Goal: Information Seeking & Learning: Understand process/instructions

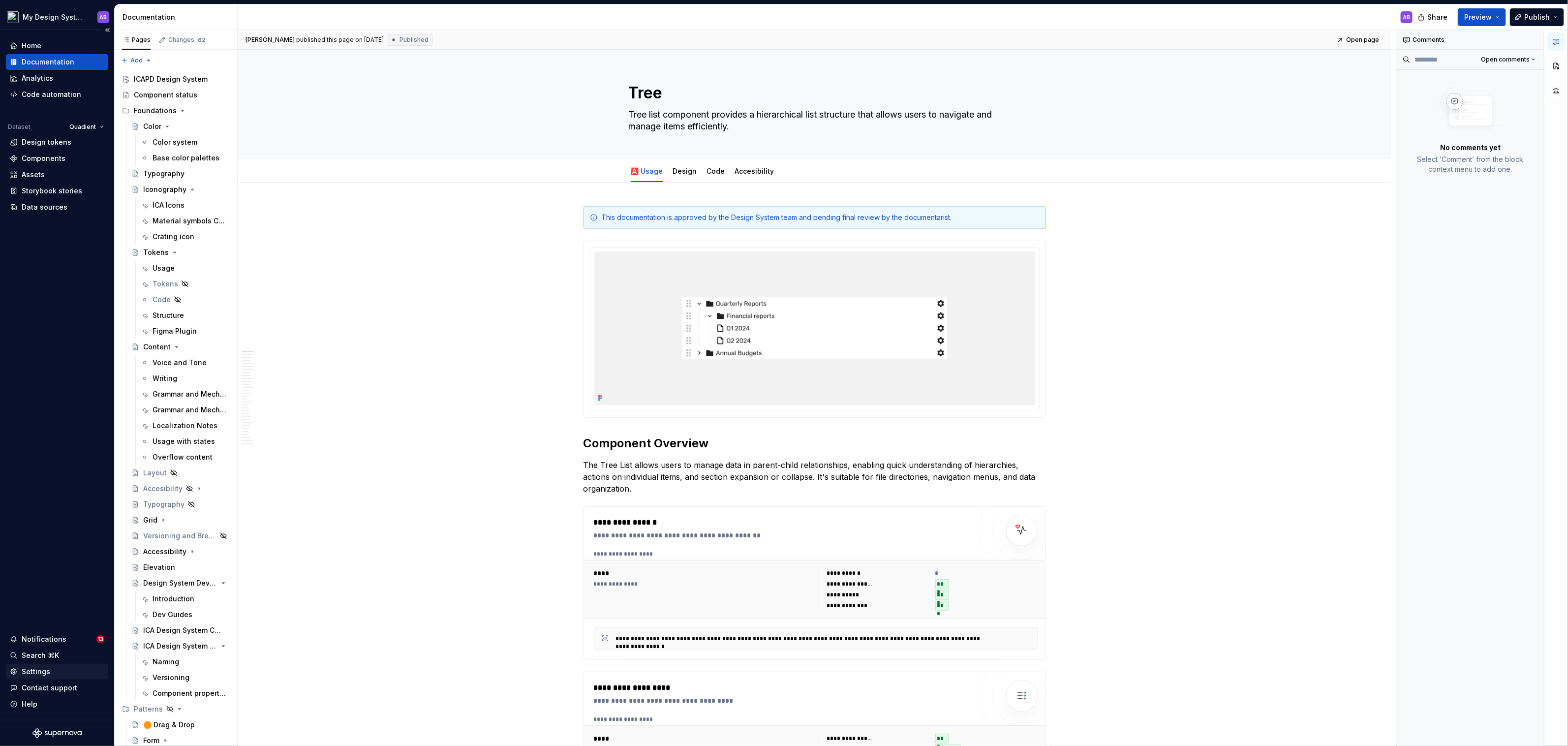
click at [55, 668] on div "Settings" at bounding box center [56, 671] width 94 height 10
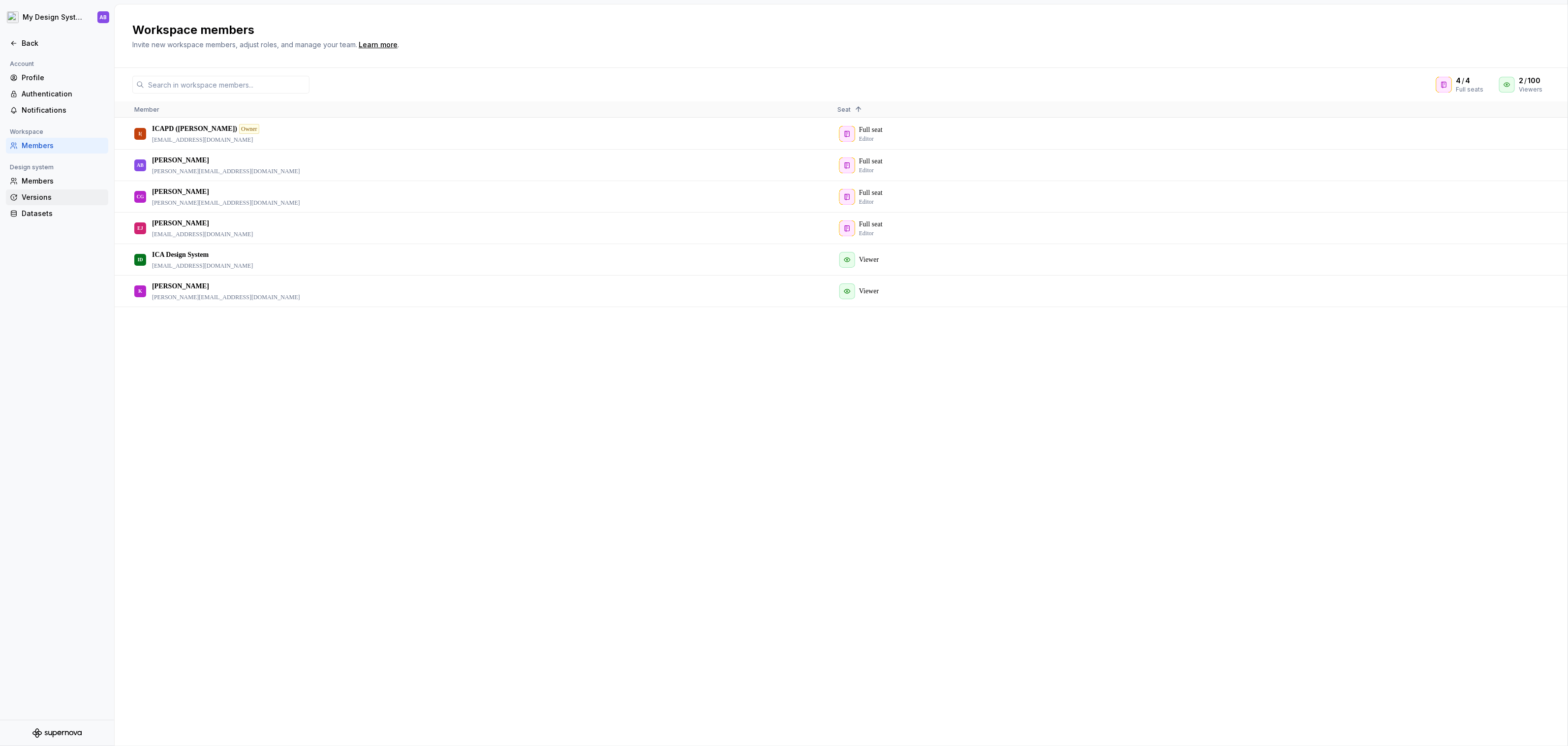
click at [47, 200] on div "Versions" at bounding box center [63, 197] width 83 height 10
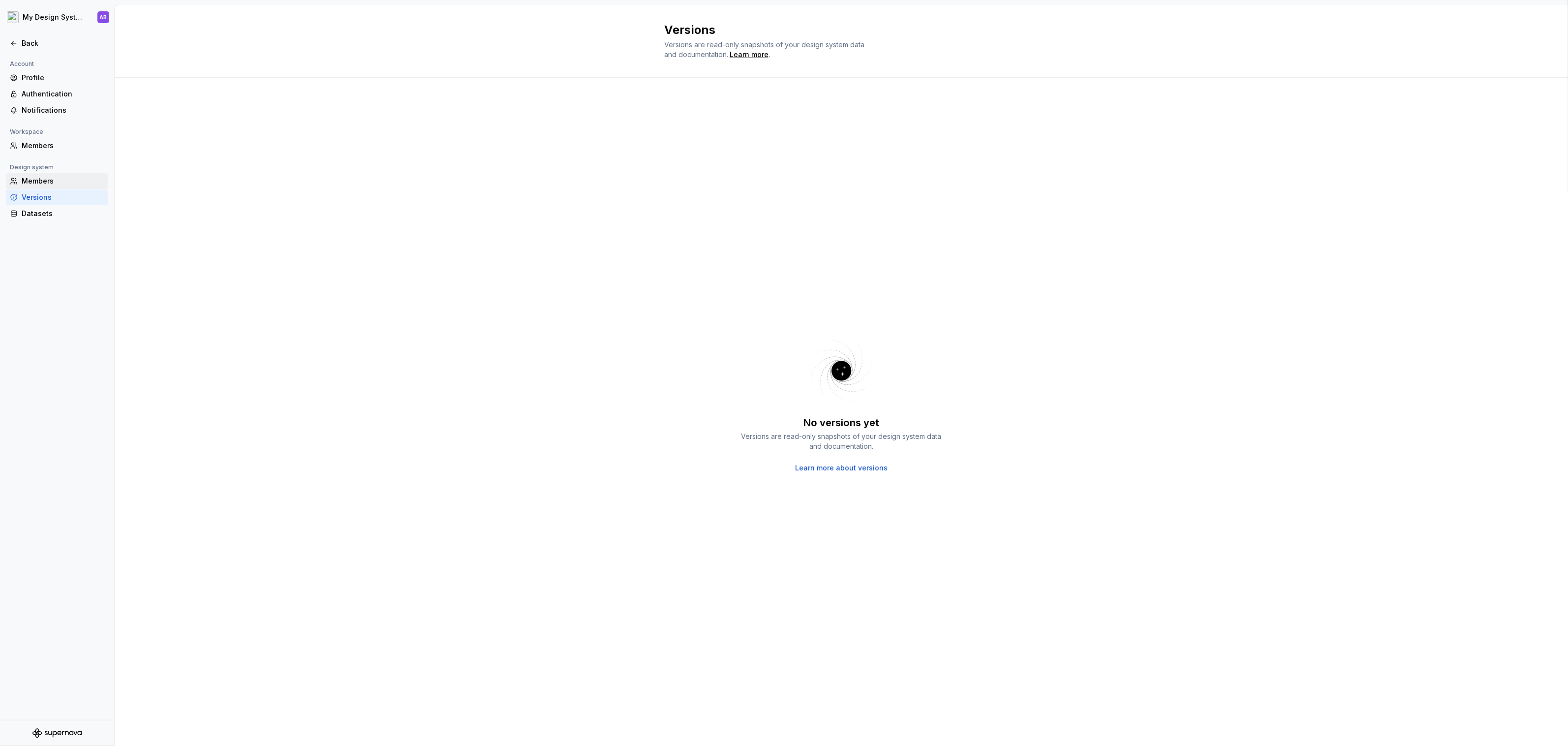
click at [47, 183] on div "Members" at bounding box center [63, 181] width 83 height 10
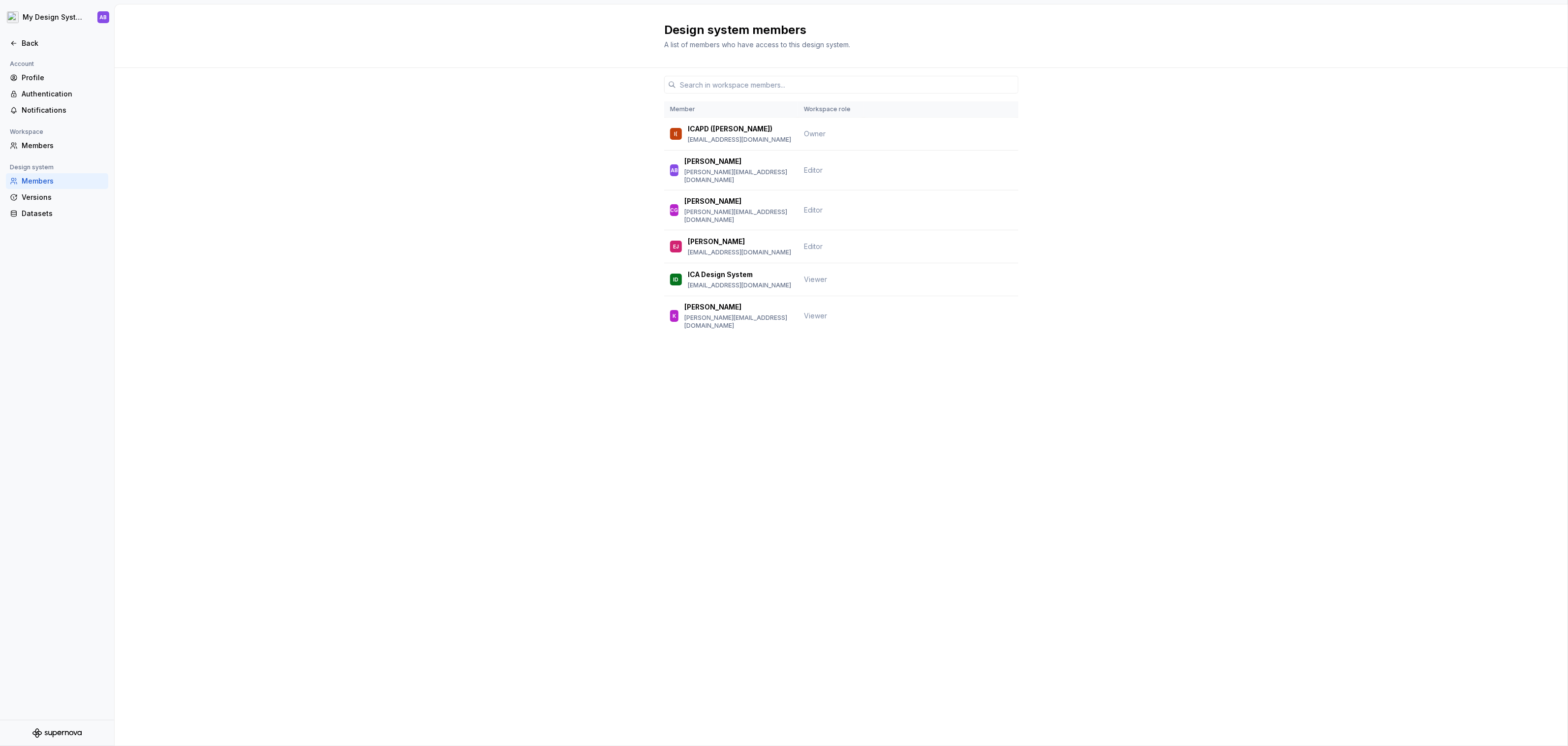
click at [40, 170] on div "Design system" at bounding box center [31, 167] width 51 height 12
click at [43, 146] on div "Members" at bounding box center [63, 146] width 83 height 10
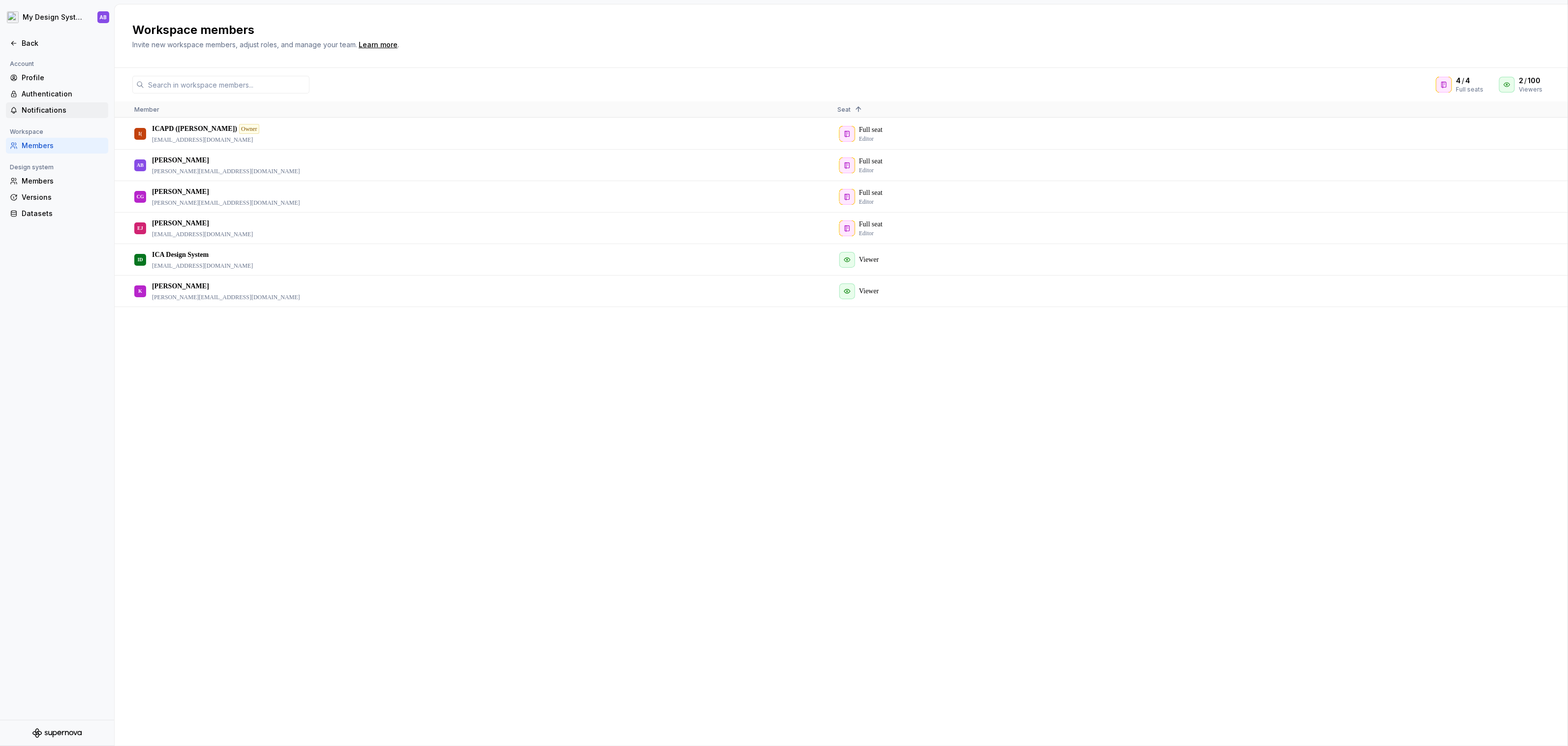
click at [51, 116] on div "Notifications" at bounding box center [56, 110] width 102 height 16
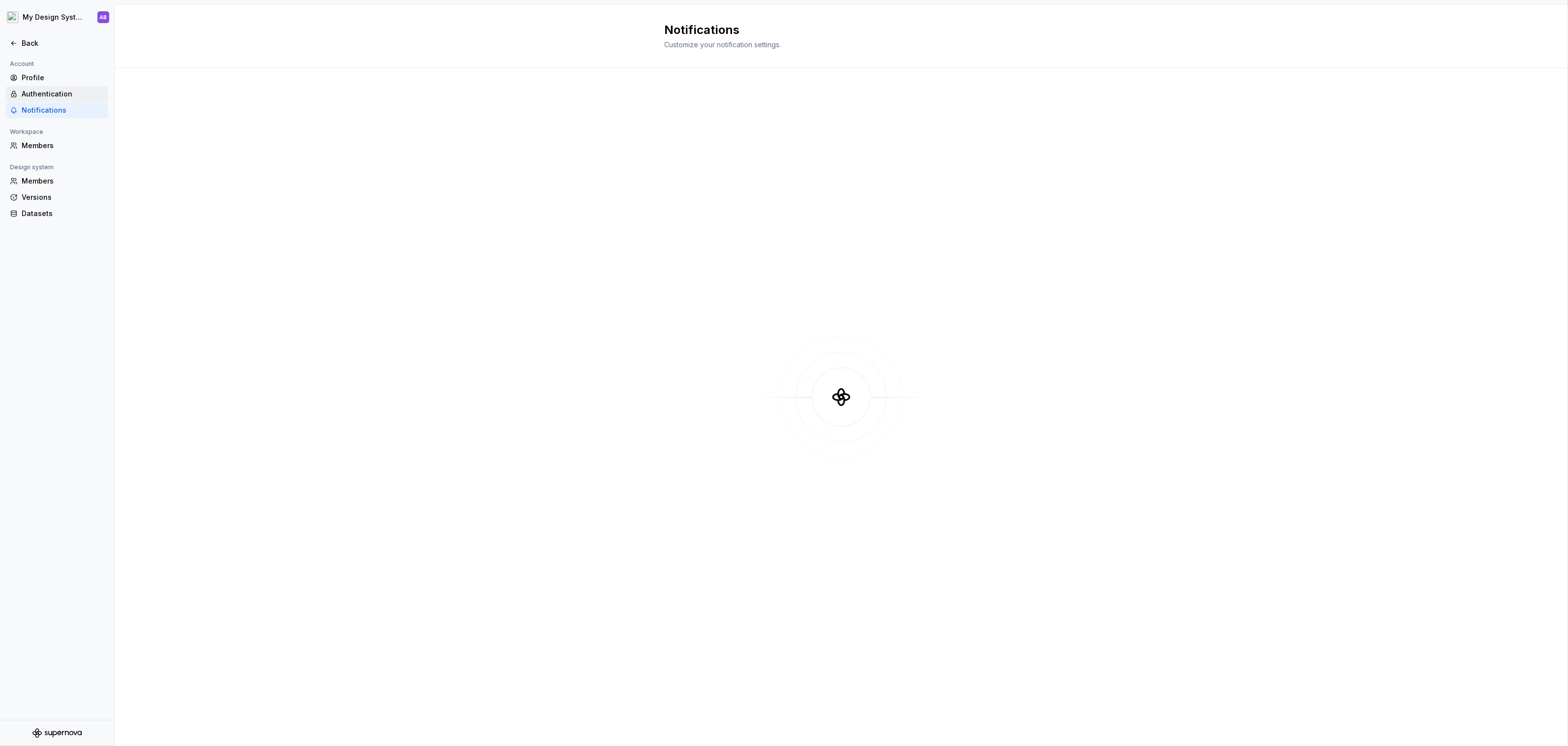
click at [60, 89] on div "Authentication" at bounding box center [63, 94] width 83 height 10
click at [56, 76] on div "Profile" at bounding box center [63, 78] width 83 height 10
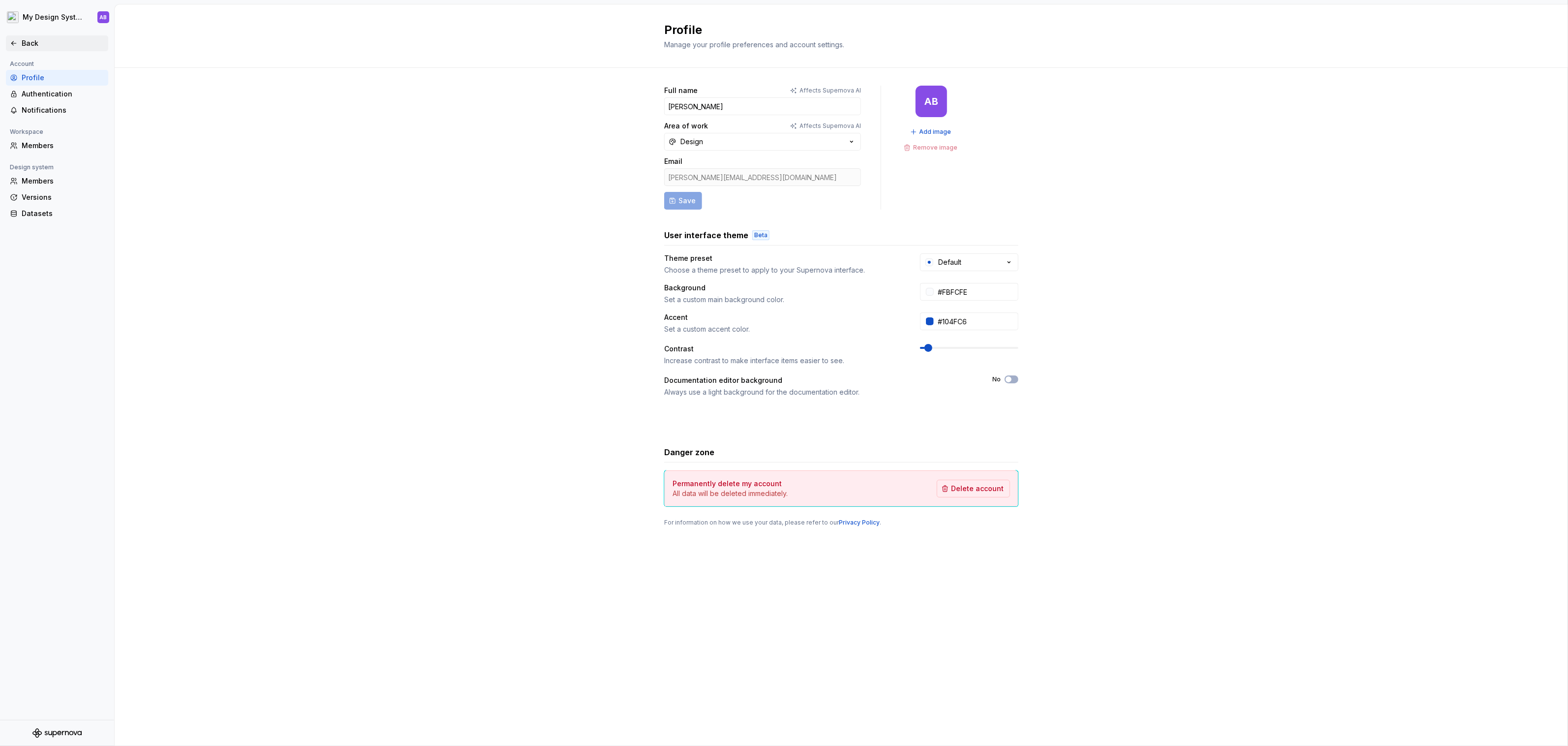
click at [23, 43] on div "Back" at bounding box center [63, 43] width 83 height 10
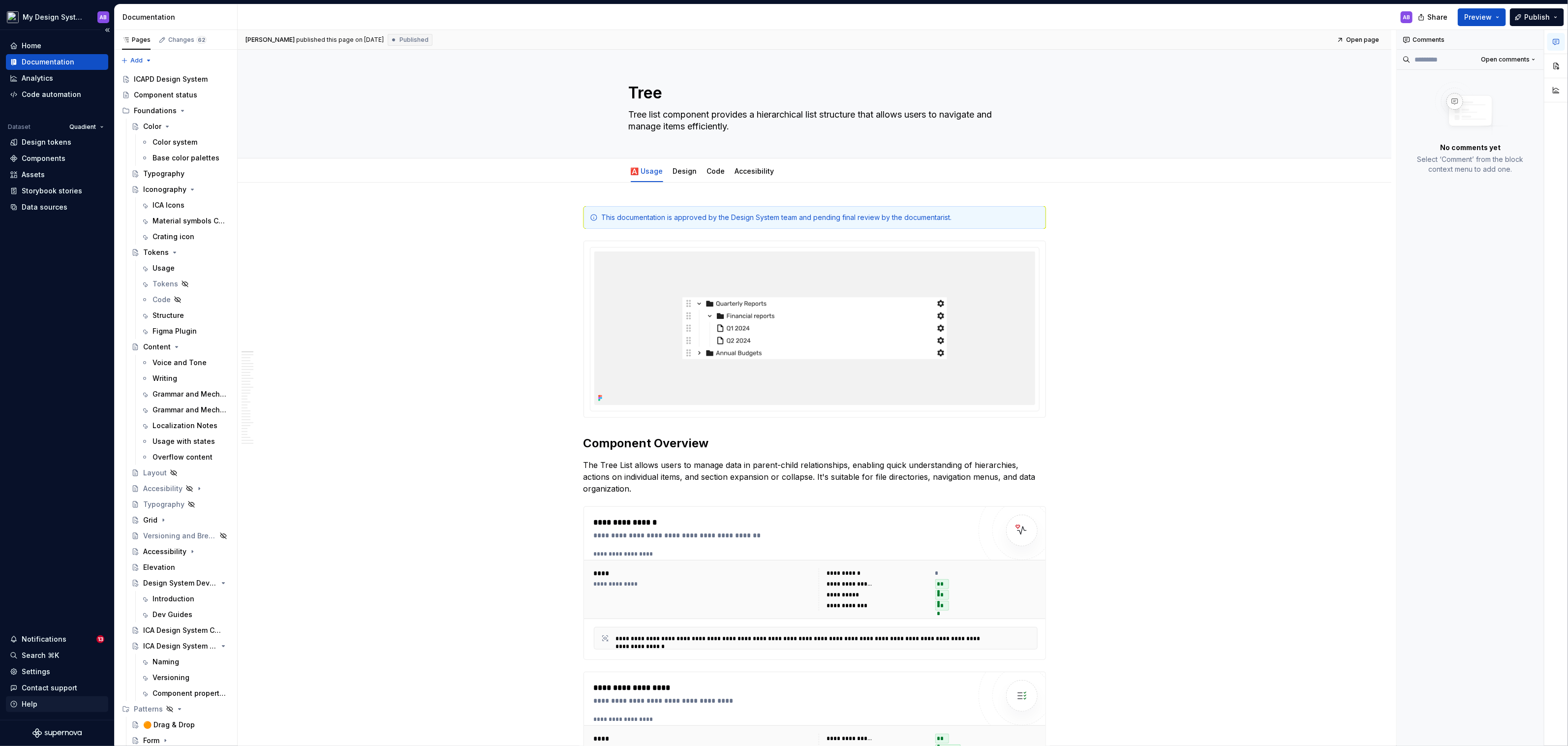
click at [40, 707] on div "Help" at bounding box center [56, 703] width 94 height 10
type textarea "*"
click at [91, 125] on html "My Design System AB Home Documentation Analytics Code automation Dataset Quadie…" at bounding box center [784, 373] width 1568 height 746
click at [111, 182] on div "View datasets" at bounding box center [117, 182] width 64 height 10
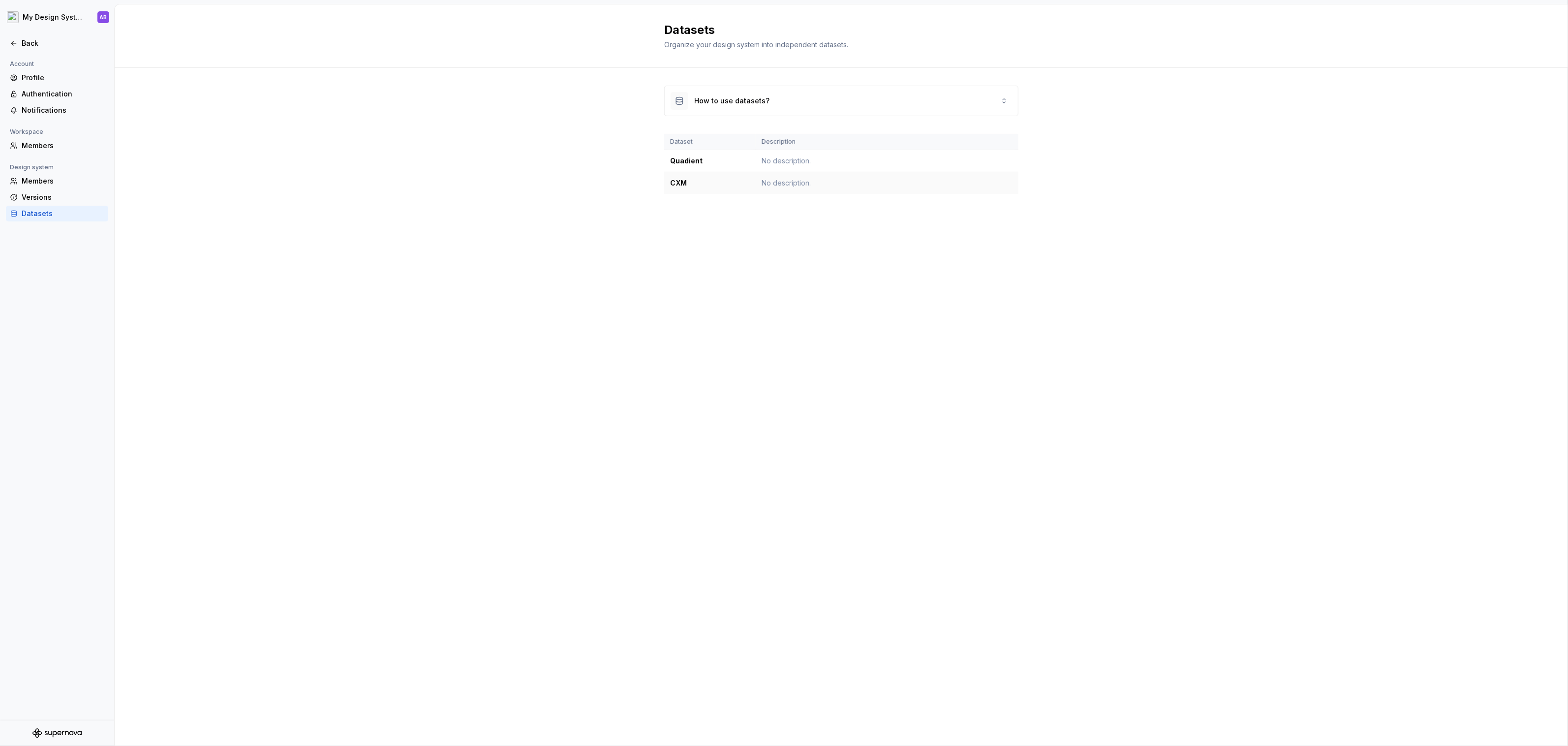
click at [817, 178] on td "No description." at bounding box center [887, 183] width 263 height 23
click at [979, 101] on div "How to use datasets?" at bounding box center [841, 100] width 353 height 30
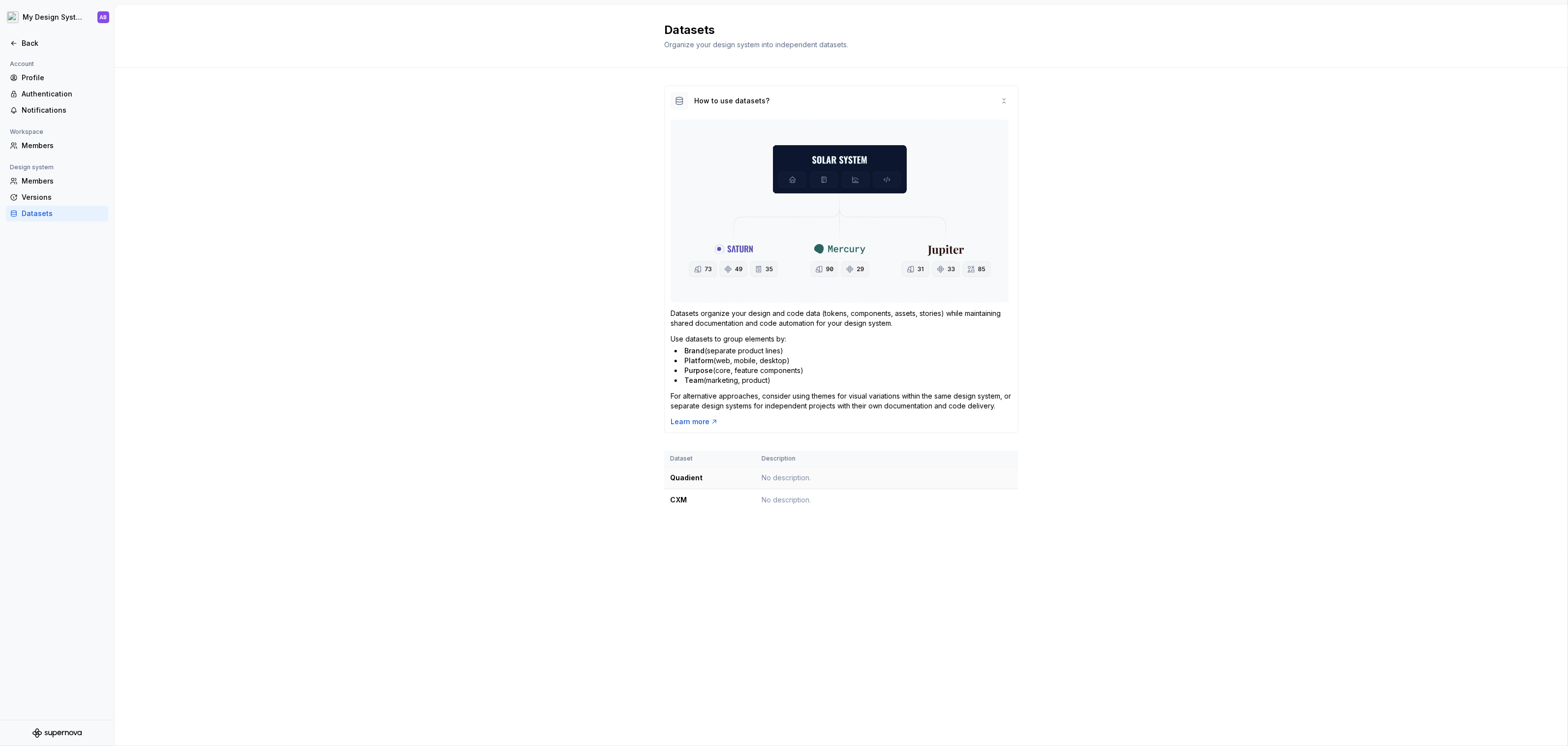
click at [771, 485] on td "No description." at bounding box center [887, 478] width 263 height 23
click at [787, 499] on td "No description." at bounding box center [887, 500] width 263 height 23
click at [710, 419] on icon at bounding box center [714, 421] width 8 height 8
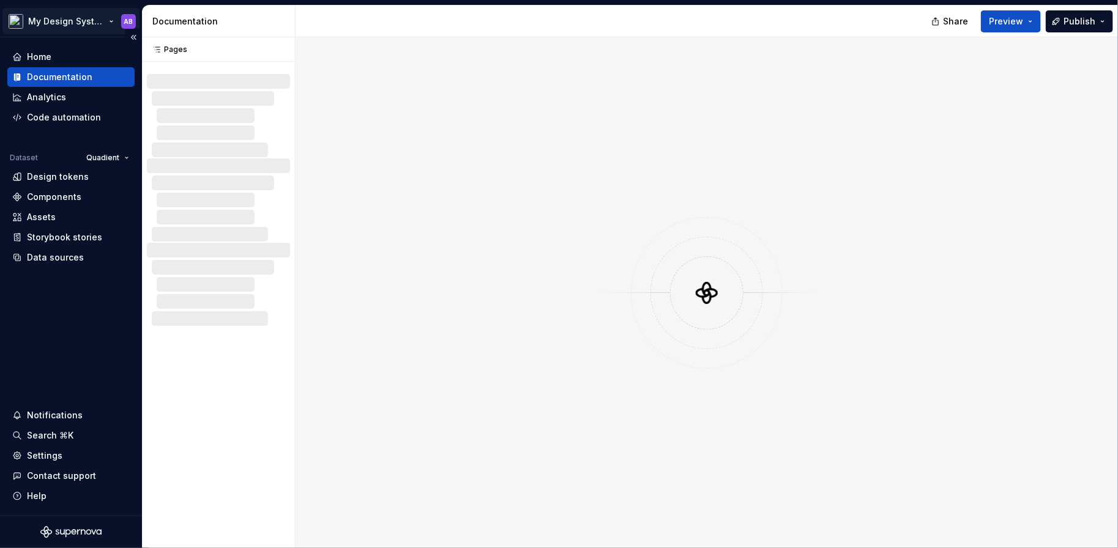
click at [91, 18] on html "My Design System AB Home Documentation Analytics Code automation Dataset Quadie…" at bounding box center [559, 274] width 1118 height 548
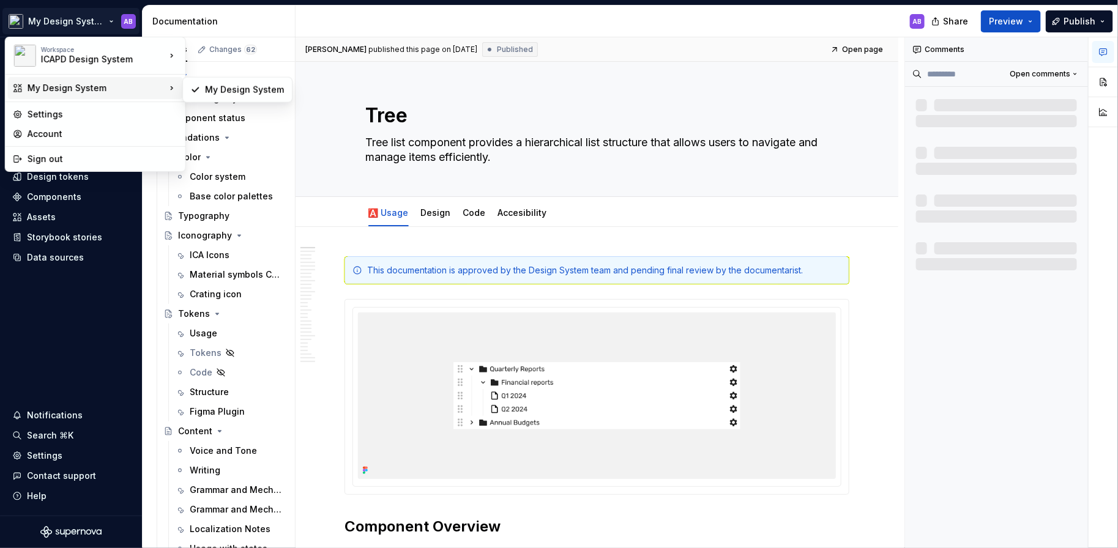
click at [171, 87] on icon at bounding box center [172, 88] width 2 height 3
click at [212, 77] on div "New workspace" at bounding box center [251, 79] width 92 height 12
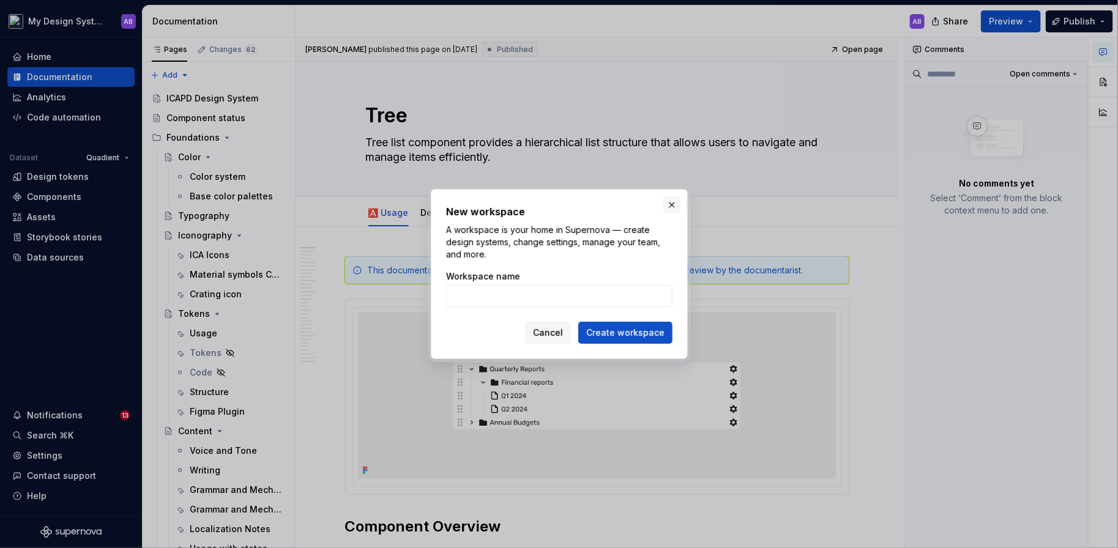
click at [672, 201] on button "button" at bounding box center [671, 204] width 17 height 17
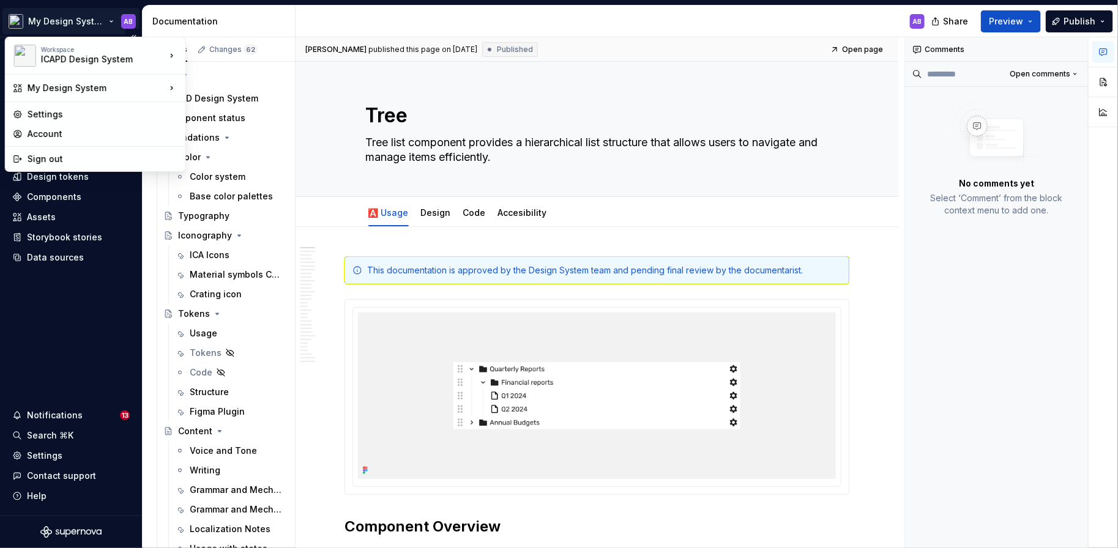
click at [89, 20] on html "My Design System AB Home Documentation Analytics Code automation Dataset Quadie…" at bounding box center [559, 274] width 1118 height 548
type textarea "*"
